Goal: Task Accomplishment & Management: Manage account settings

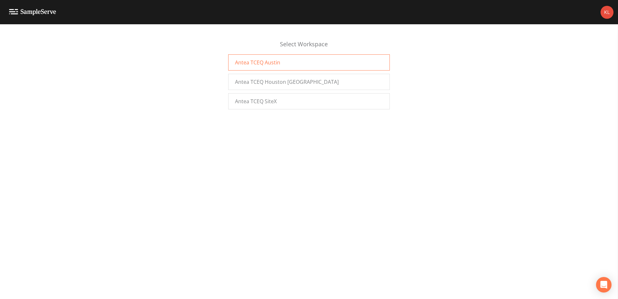
click at [275, 55] on div "Antea TCEQ Austin" at bounding box center [309, 62] width 162 height 16
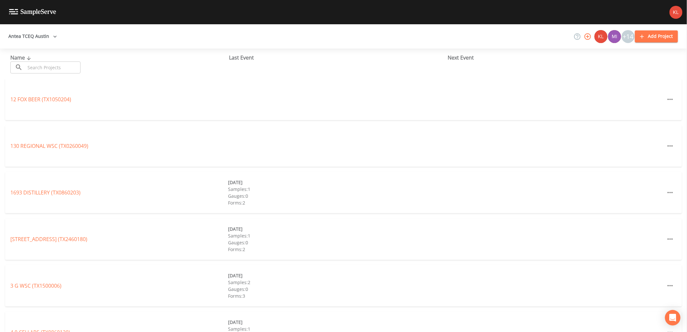
click at [65, 66] on input "text" at bounding box center [52, 67] width 55 height 12
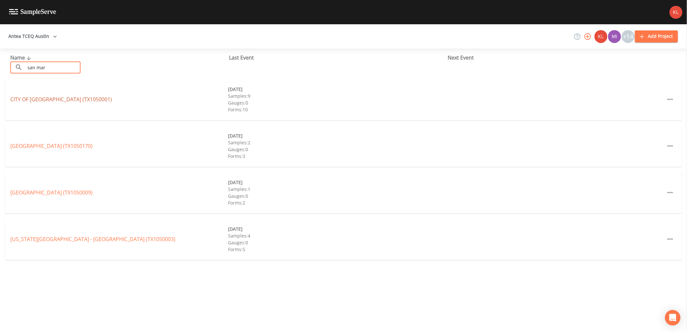
type input "san mar"
click at [52, 98] on link "CITY OF SAN MARCOS (TX1050001)" at bounding box center [61, 99] width 102 height 7
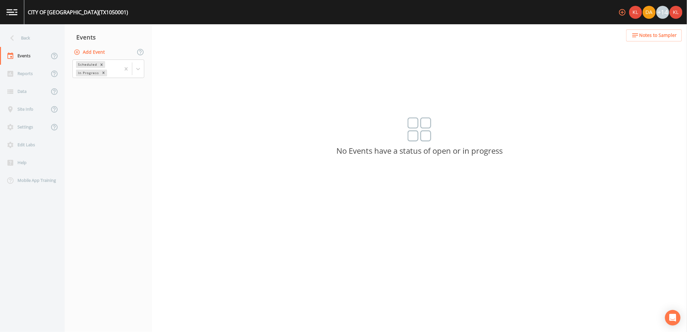
click at [144, 73] on div "Scheduled In Progress" at bounding box center [108, 69] width 87 height 20
click at [141, 71] on div at bounding box center [138, 69] width 12 height 12
click at [130, 88] on div "Completed" at bounding box center [108, 87] width 72 height 11
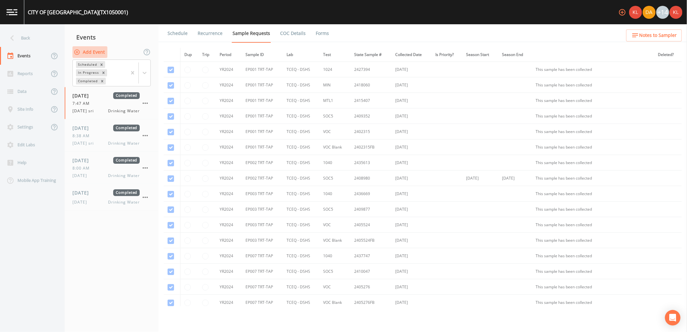
click at [90, 47] on button "Add Event" at bounding box center [89, 52] width 35 height 12
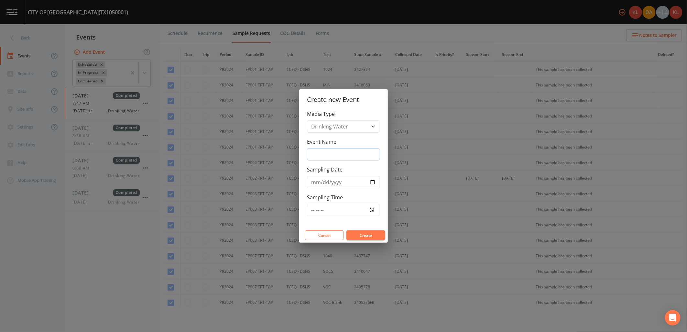
click at [353, 150] on input "Event Name" at bounding box center [343, 154] width 73 height 12
type input "10/6/25"
click at [371, 183] on input "Sampling Date" at bounding box center [343, 182] width 73 height 12
type input "2025-10-06"
click at [370, 206] on input "Sampling Time" at bounding box center [343, 210] width 73 height 12
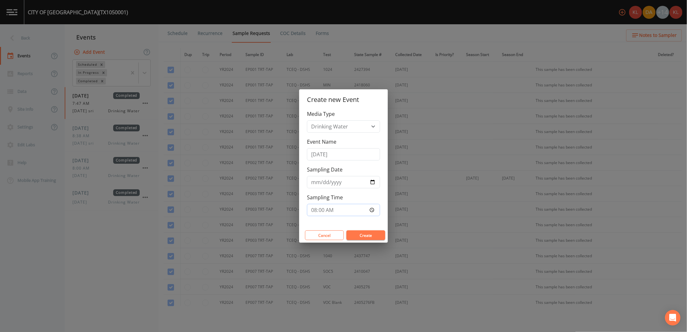
type input "08:00"
click at [382, 235] on button "Create" at bounding box center [365, 235] width 39 height 10
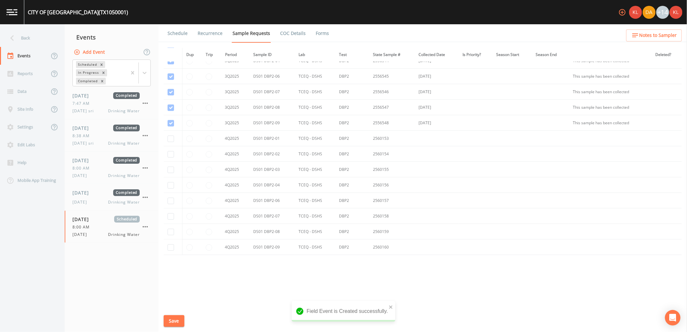
scroll to position [1844, 0]
click at [170, 134] on td at bounding box center [173, 138] width 18 height 16
click at [170, 138] on input "checkbox" at bounding box center [170, 138] width 6 height 6
checkbox input "true"
click at [170, 153] on input "checkbox" at bounding box center [170, 153] width 6 height 6
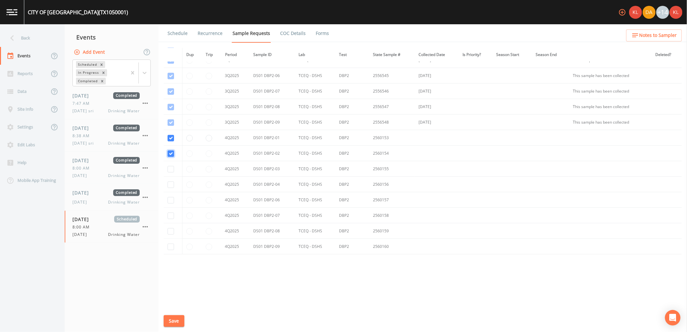
checkbox input "true"
click at [169, 169] on input "checkbox" at bounding box center [170, 169] width 6 height 6
checkbox input "true"
click at [170, 185] on input "checkbox" at bounding box center [170, 184] width 6 height 6
checkbox input "true"
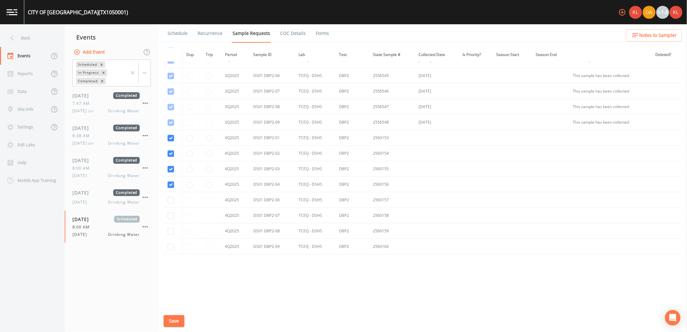
drag, startPoint x: 167, startPoint y: 205, endPoint x: 171, endPoint y: 202, distance: 5.3
click at [167, 205] on td at bounding box center [173, 200] width 18 height 16
click at [171, 201] on input "checkbox" at bounding box center [170, 200] width 6 height 6
checkbox input "true"
click at [173, 218] on input "checkbox" at bounding box center [170, 215] width 6 height 6
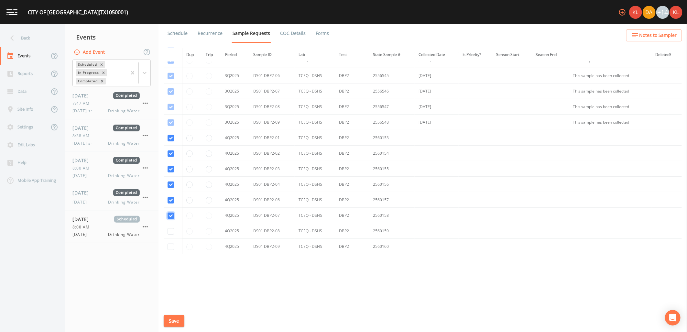
checkbox input "true"
click at [171, 231] on input "checkbox" at bounding box center [170, 231] width 6 height 6
checkbox input "true"
click at [169, 247] on input "checkbox" at bounding box center [170, 246] width 6 height 6
checkbox input "true"
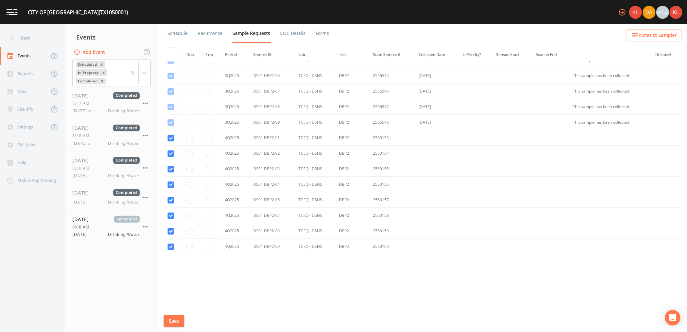
click at [183, 317] on button "Save" at bounding box center [174, 321] width 21 height 12
click at [175, 29] on link "Schedule" at bounding box center [178, 33] width 22 height 18
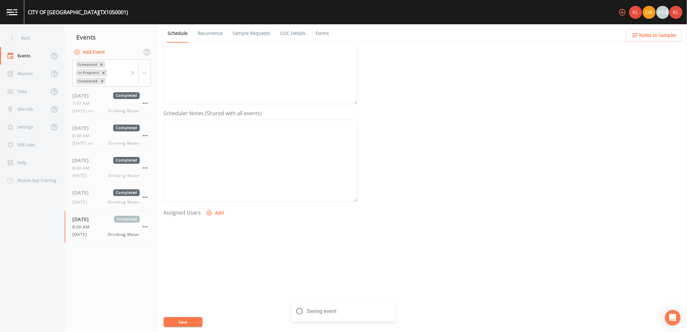
scroll to position [124, 0]
click at [217, 207] on button "Add" at bounding box center [216, 206] width 22 height 12
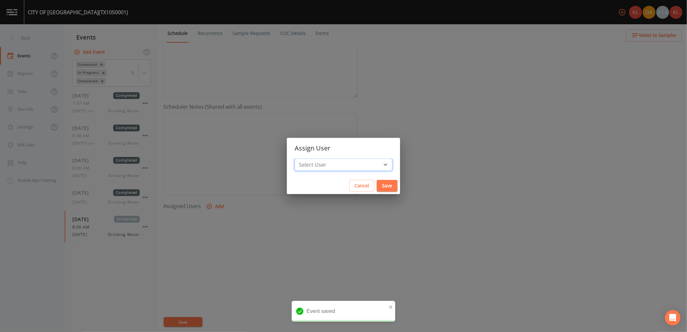
click at [347, 166] on select "Select User Kler Teran David Weber Joshua gere Paul Mike Franklin Rodolfo Ramir…" at bounding box center [344, 164] width 98 height 12
select select "cc3a99b6-42a3-44aa-bed9-88599eb009c7"
click at [312, 158] on select "Select User Kler Teran David Weber Joshua gere Paul Mike Franklin Rodolfo Ramir…" at bounding box center [344, 164] width 98 height 12
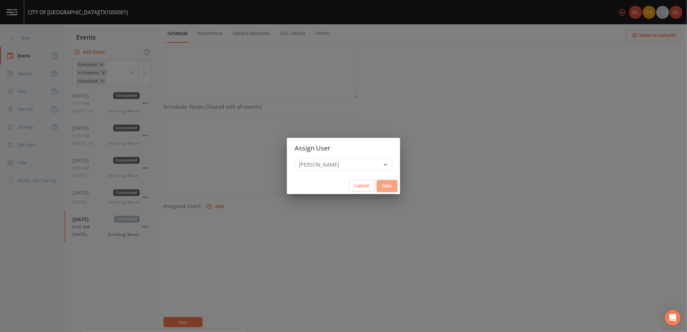
click at [377, 189] on button "Save" at bounding box center [387, 186] width 21 height 12
select select
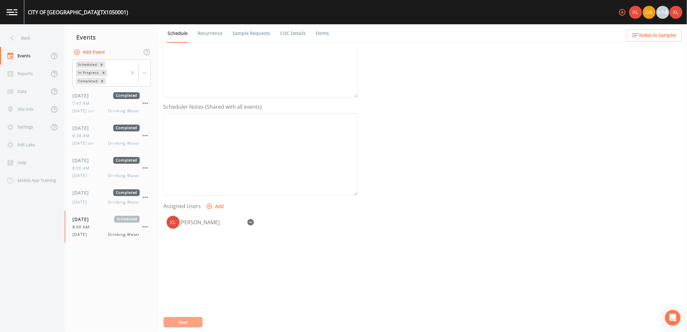
click at [191, 318] on button "Save" at bounding box center [183, 322] width 39 height 10
click at [17, 12] on img at bounding box center [11, 12] width 11 height 6
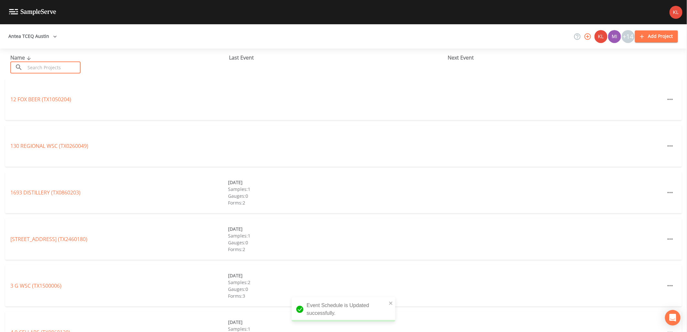
click at [49, 69] on input "text" at bounding box center [52, 67] width 55 height 12
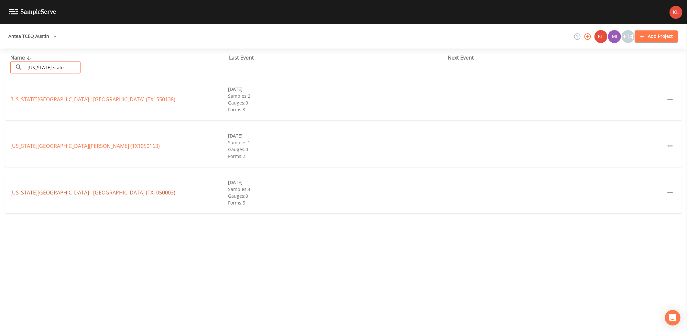
type input "texas state"
click at [95, 194] on link "TEXAS STATE UNIVERSITY - SAN MARCOS (TX1050003)" at bounding box center [92, 192] width 165 height 7
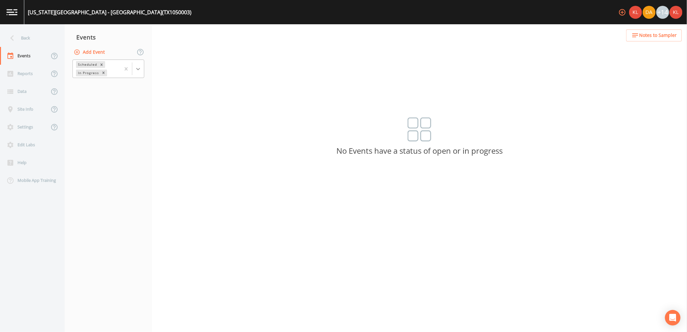
click at [134, 65] on div at bounding box center [138, 69] width 12 height 12
click at [102, 50] on button "Add Event" at bounding box center [89, 52] width 35 height 12
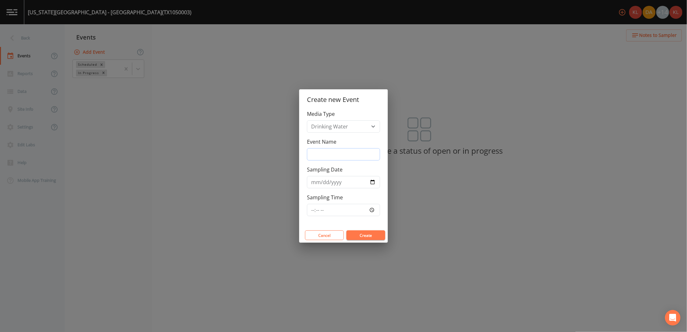
click at [356, 152] on input "Event Name" at bounding box center [343, 154] width 73 height 12
click at [345, 150] on input "Event Name" at bounding box center [343, 154] width 73 height 12
type input "10/6/25"
type input "2025-10-06"
click at [372, 209] on input "Sampling Time" at bounding box center [343, 210] width 73 height 12
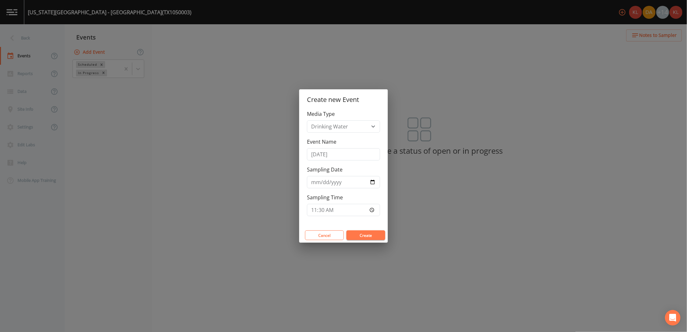
type input "11:30"
click at [383, 233] on button "Create" at bounding box center [365, 235] width 39 height 10
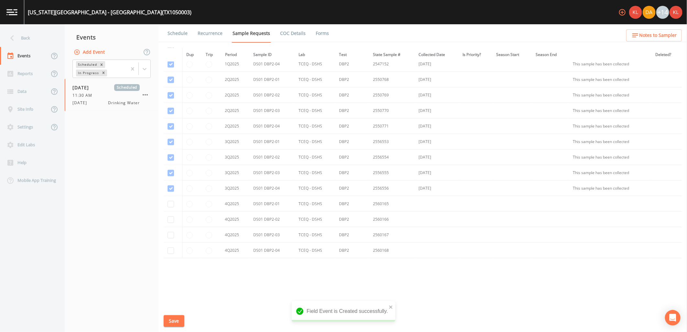
scroll to position [491, 0]
click at [175, 201] on td at bounding box center [173, 200] width 18 height 16
click at [173, 198] on td at bounding box center [173, 200] width 18 height 16
click at [173, 199] on input "checkbox" at bounding box center [170, 200] width 6 height 6
checkbox input "true"
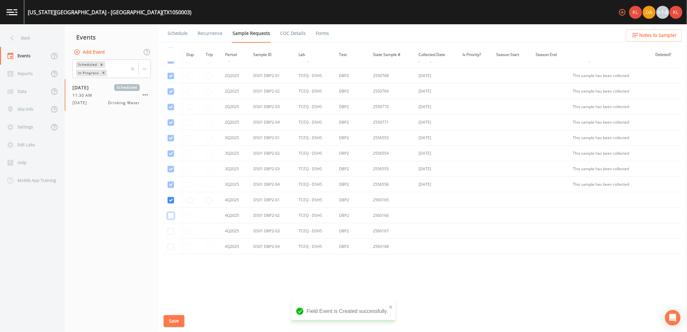
click at [168, 217] on input "checkbox" at bounding box center [170, 215] width 6 height 6
checkbox input "true"
click at [170, 233] on input "checkbox" at bounding box center [170, 231] width 6 height 6
checkbox input "true"
click at [172, 249] on input "checkbox" at bounding box center [170, 246] width 6 height 6
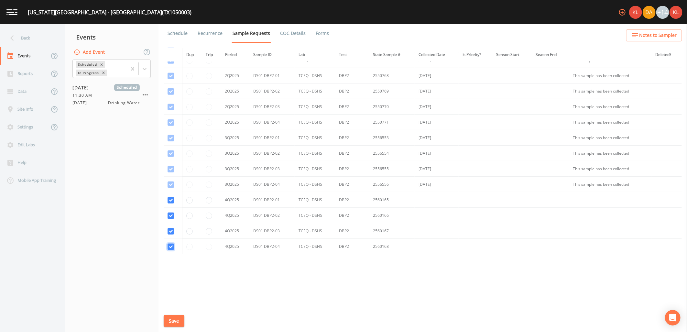
checkbox input "true"
click at [181, 317] on button "Save" at bounding box center [174, 321] width 21 height 12
click at [165, 30] on li "Schedule" at bounding box center [173, 33] width 30 height 18
click at [173, 33] on link "Schedule" at bounding box center [178, 33] width 22 height 18
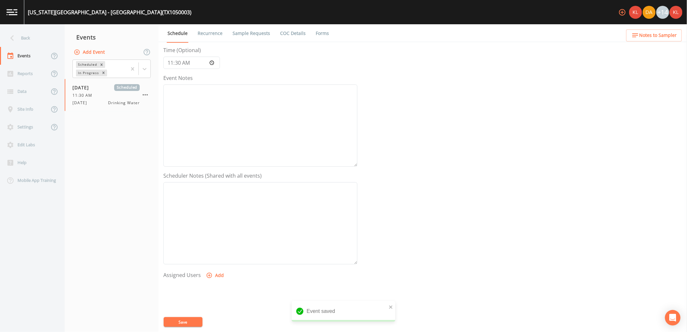
scroll to position [124, 0]
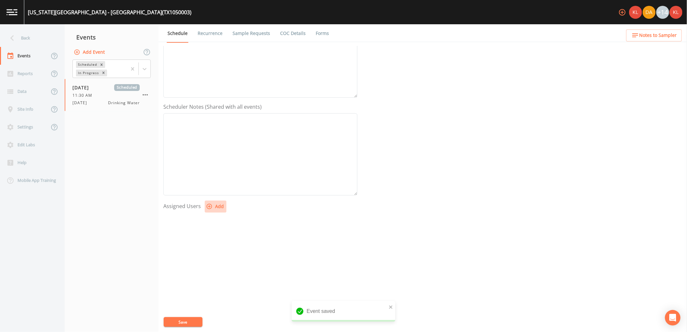
click at [217, 206] on button "Add" at bounding box center [216, 206] width 22 height 12
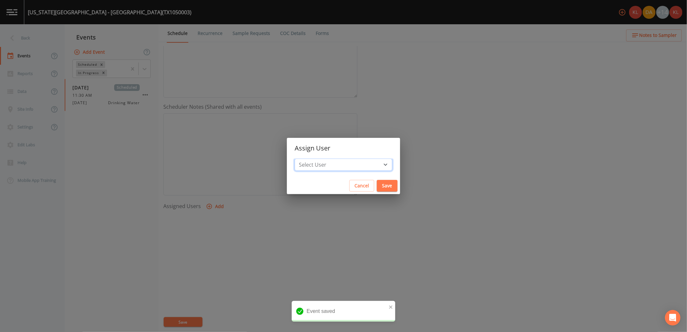
click at [332, 161] on select "Select User Kler Teran David Weber Joshua gere Paul Mike Franklin Rodolfo Ramir…" at bounding box center [344, 164] width 98 height 12
select select "cc3a99b6-42a3-44aa-bed9-88599eb009c7"
click at [312, 158] on select "Select User Kler Teran David Weber Joshua gere Paul Mike Franklin Rodolfo Ramir…" at bounding box center [344, 164] width 98 height 12
click at [377, 183] on button "Save" at bounding box center [387, 186] width 21 height 12
select select
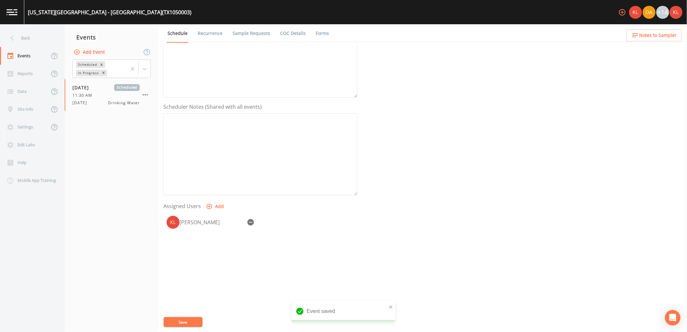
click at [197, 316] on div "Event Name 10/6/25 Target Sampling Date 2025-10-06 Time (Optional) 11:30:00 Eve…" at bounding box center [424, 189] width 523 height 286
click at [197, 319] on button "Save" at bounding box center [183, 322] width 39 height 10
click at [22, 10] on link at bounding box center [12, 12] width 24 height 24
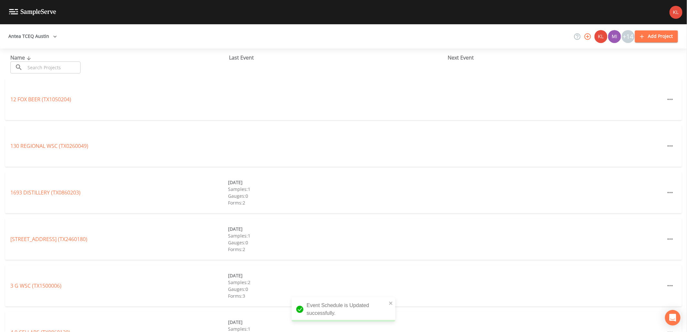
click at [81, 63] on input "text" at bounding box center [52, 67] width 55 height 12
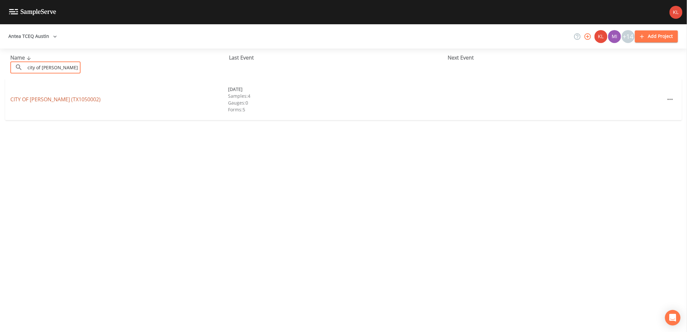
type input "city of kyle"
click at [60, 96] on link "CITY OF KYLE (TX1050002)" at bounding box center [55, 99] width 90 height 7
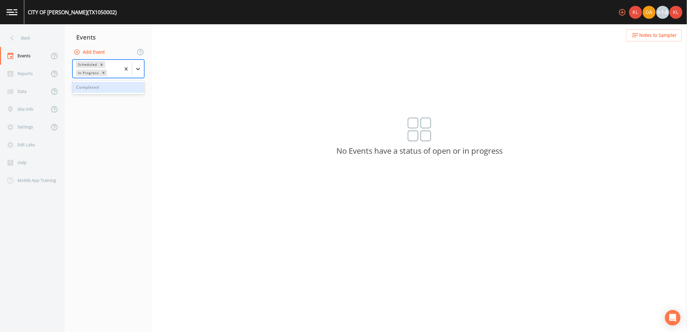
click at [140, 72] on div at bounding box center [138, 69] width 12 height 12
click at [96, 54] on button "Add Event" at bounding box center [89, 52] width 35 height 12
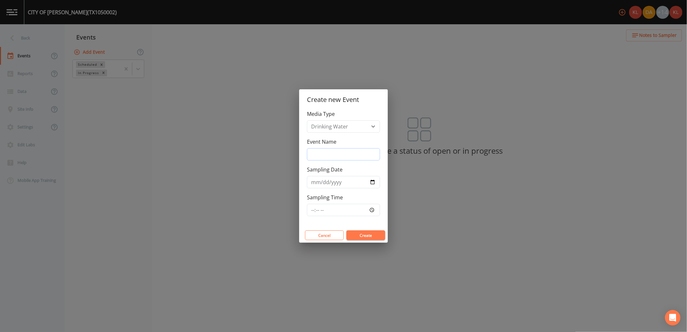
click at [353, 152] on input "Event Name" at bounding box center [343, 154] width 73 height 12
type input "10/6/25"
type input "2025-10-06"
click at [376, 210] on input "Sampling Time" at bounding box center [343, 210] width 73 height 12
drag, startPoint x: 374, startPoint y: 204, endPoint x: 373, endPoint y: 208, distance: 4.3
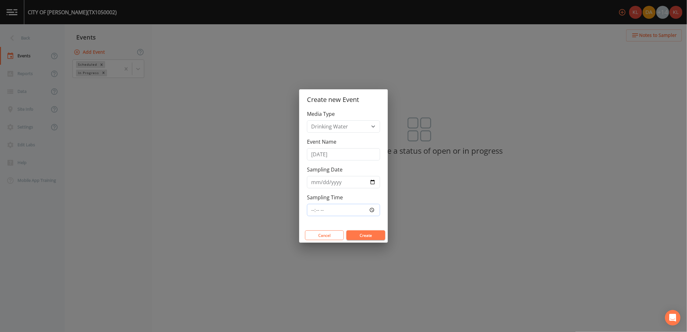
click at [373, 207] on input "Sampling Time" at bounding box center [343, 210] width 73 height 12
click at [373, 208] on input "Sampling Time" at bounding box center [343, 210] width 73 height 12
type input "13:00"
click at [371, 235] on button "Create" at bounding box center [365, 235] width 39 height 10
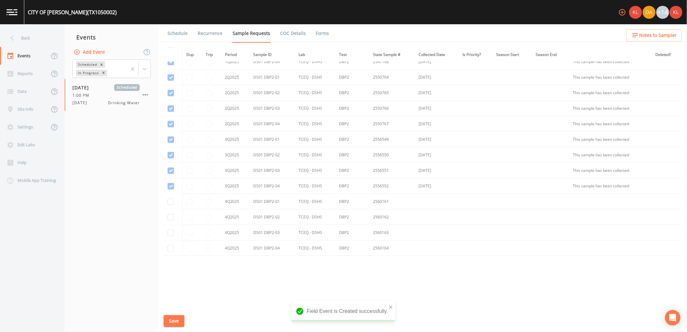
scroll to position [756, 0]
click at [167, 199] on input "checkbox" at bounding box center [170, 200] width 6 height 6
checkbox input "true"
drag, startPoint x: 169, startPoint y: 220, endPoint x: 172, endPoint y: 218, distance: 3.4
click at [172, 218] on td at bounding box center [173, 216] width 18 height 16
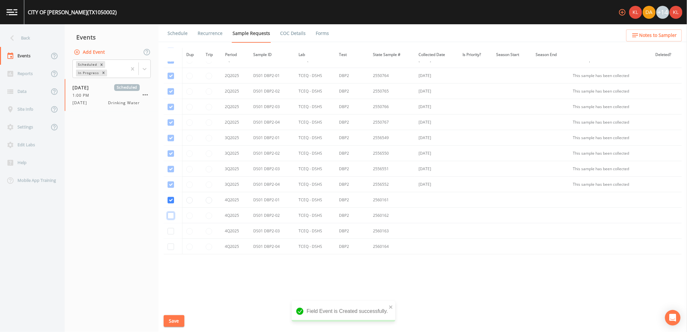
click at [172, 216] on input "checkbox" at bounding box center [170, 215] width 6 height 6
checkbox input "true"
click at [170, 231] on input "checkbox" at bounding box center [170, 231] width 6 height 6
checkbox input "true"
click at [169, 243] on input "checkbox" at bounding box center [170, 246] width 6 height 6
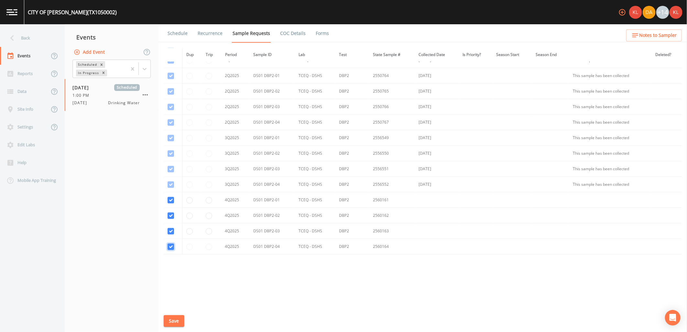
checkbox input "true"
click at [181, 325] on button "Save" at bounding box center [174, 321] width 21 height 12
click at [183, 31] on link "Schedule" at bounding box center [178, 33] width 22 height 18
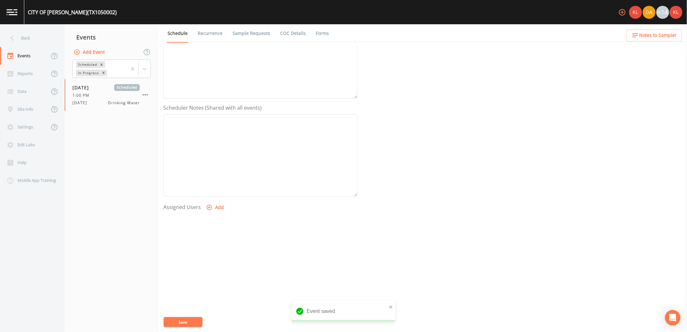
scroll to position [124, 0]
click at [221, 204] on button "Add" at bounding box center [216, 206] width 22 height 12
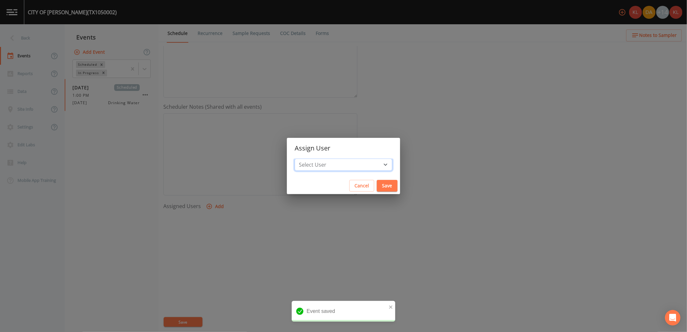
click at [324, 165] on select "Select User Kler Teran David Weber Joshua gere Paul Mike Franklin Rodolfo Ramir…" at bounding box center [344, 164] width 98 height 12
select select "cc3a99b6-42a3-44aa-bed9-88599eb009c7"
click at [312, 158] on select "Select User Kler Teran David Weber Joshua gere Paul Mike Franklin Rodolfo Ramir…" at bounding box center [344, 164] width 98 height 12
click at [377, 188] on button "Save" at bounding box center [387, 186] width 21 height 12
select select
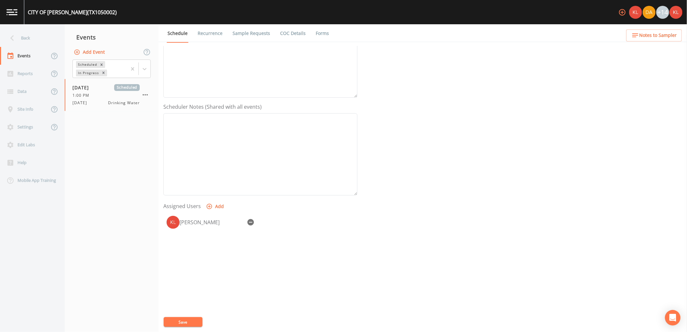
click at [197, 323] on button "Save" at bounding box center [183, 322] width 39 height 10
